Goal: Task Accomplishment & Management: Use online tool/utility

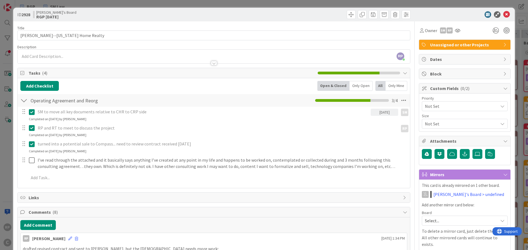
click at [503, 16] on icon at bounding box center [506, 14] width 7 height 7
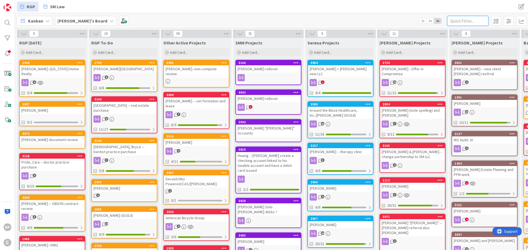
click at [465, 22] on input "text" at bounding box center [467, 21] width 41 height 10
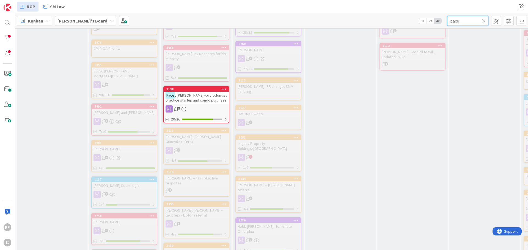
scroll to position [385, 0]
type input "pace"
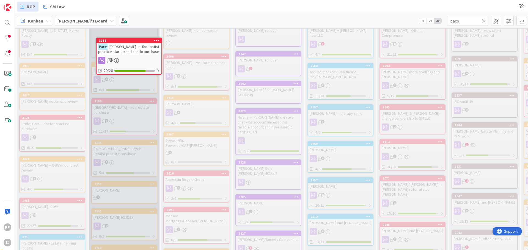
scroll to position [0, 0]
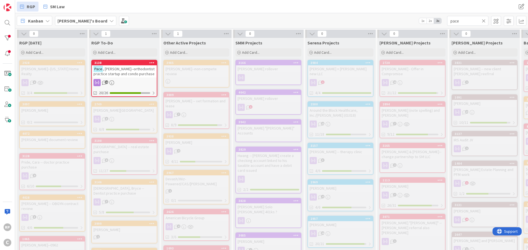
click at [124, 74] on span ", [PERSON_NAME]--orthodontist practice startup and condo purchase" at bounding box center [123, 71] width 61 height 10
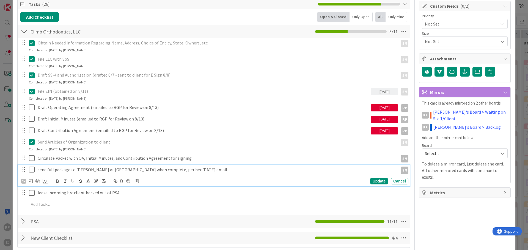
click at [33, 170] on icon at bounding box center [33, 170] width 8 height 7
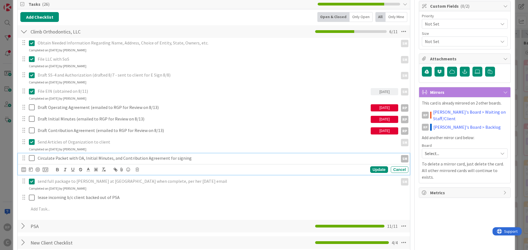
click at [32, 157] on icon at bounding box center [33, 158] width 8 height 7
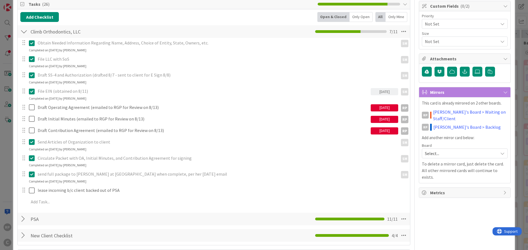
click at [30, 157] on icon at bounding box center [33, 158] width 8 height 7
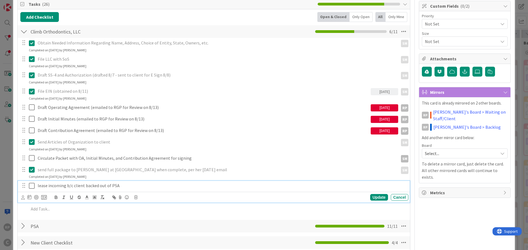
click at [140, 199] on div "lease incoming b/c client backed out of PSA Update Cancel" at bounding box center [214, 192] width 392 height 22
click at [133, 185] on p "lease incoming b/c client backed out of PSA" at bounding box center [222, 186] width 368 height 6
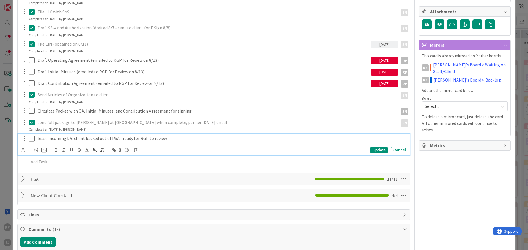
scroll to position [137, 0]
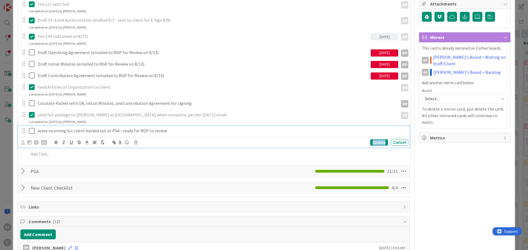
click at [370, 141] on div "Update" at bounding box center [379, 142] width 18 height 7
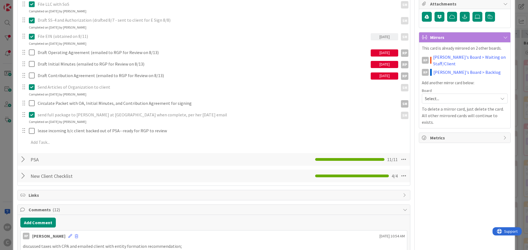
scroll to position [192, 0]
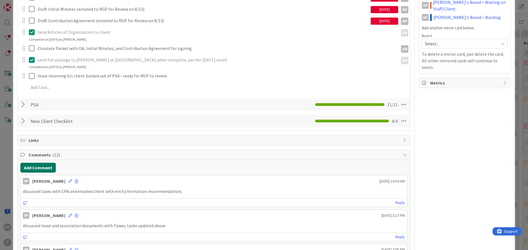
click at [47, 171] on button "Add Comment" at bounding box center [37, 168] width 35 height 10
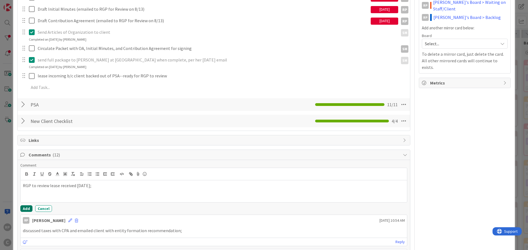
click at [26, 208] on button "Add" at bounding box center [26, 209] width 12 height 7
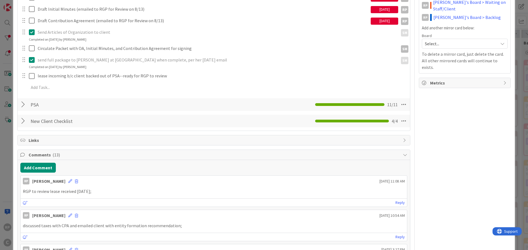
scroll to position [0, 0]
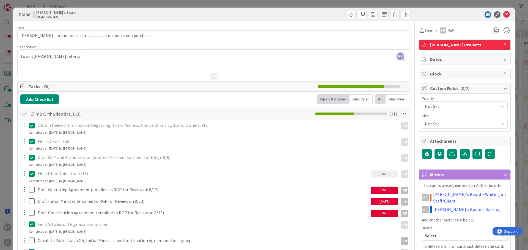
click at [506, 11] on div "ID 3138 [PERSON_NAME]'s Board RGP To-Do" at bounding box center [263, 15] width 501 height 14
click at [503, 15] on icon at bounding box center [506, 14] width 7 height 7
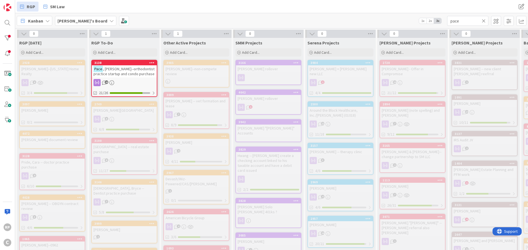
click at [483, 21] on icon at bounding box center [483, 20] width 4 height 5
